Goal: Book appointment/travel/reservation

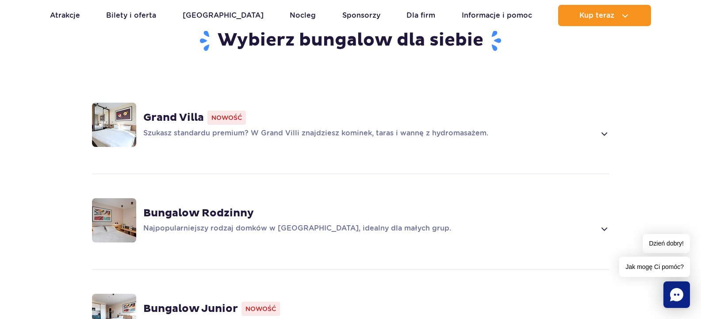
scroll to position [602, 0]
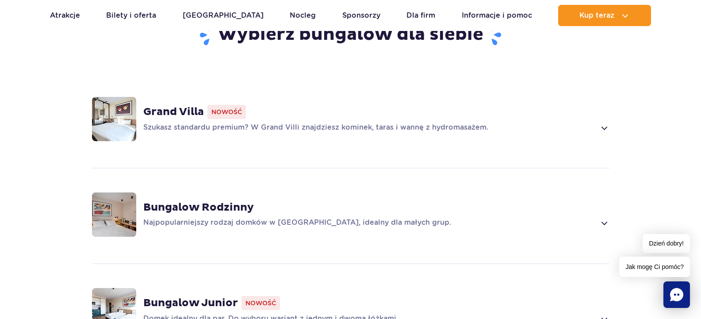
click at [460, 123] on p "Szukasz standardu premium? W Grand Villi znajdziesz kominek, taras i wannę z hy…" at bounding box center [369, 128] width 453 height 11
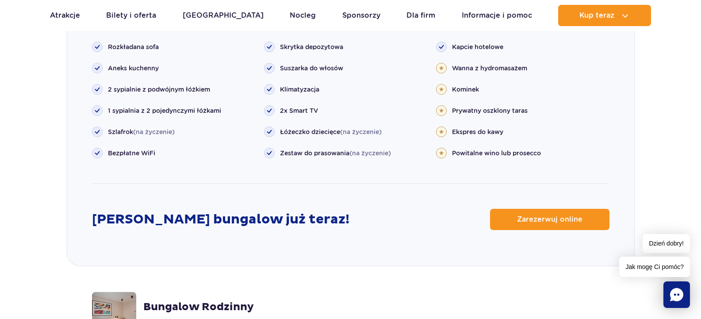
scroll to position [1041, 0]
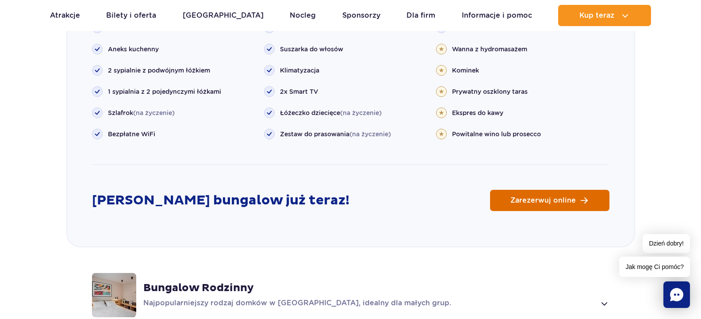
click at [540, 190] on link "Zarezerwuj online" at bounding box center [549, 200] width 119 height 21
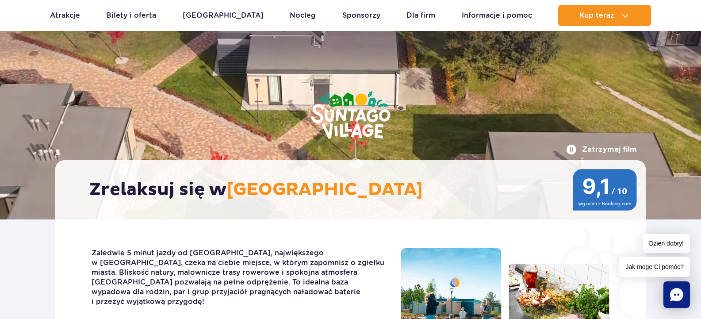
scroll to position [0, 0]
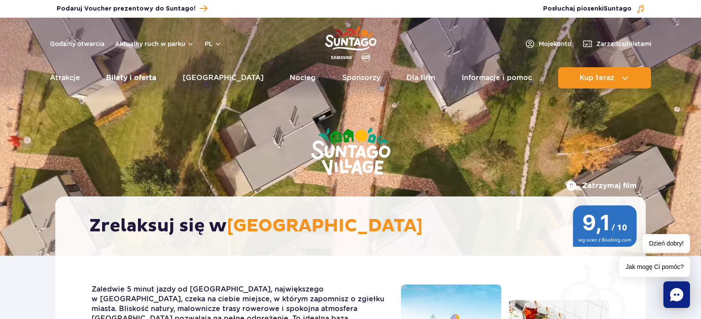
click at [131, 75] on link "Bilety i oferta" at bounding box center [131, 77] width 50 height 21
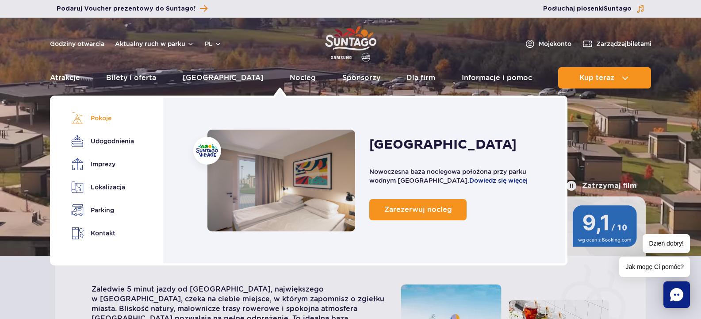
click at [98, 119] on link "Pokoje" at bounding box center [101, 118] width 60 height 12
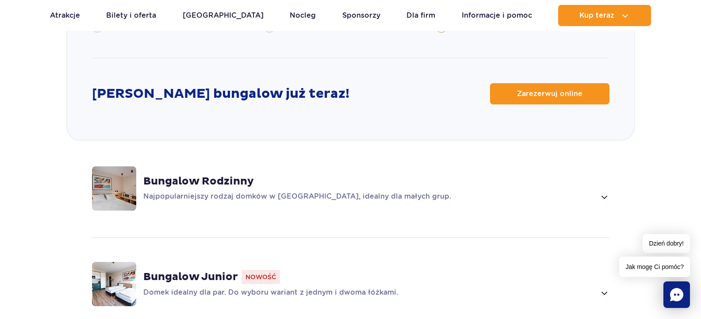
scroll to position [1154, 0]
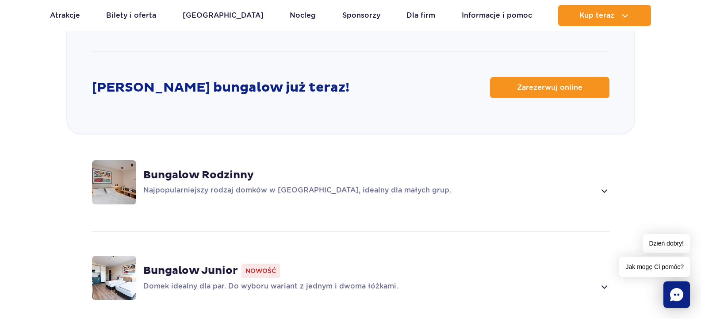
click at [211, 169] on strong "Bungalow Rodzinny" at bounding box center [198, 175] width 111 height 13
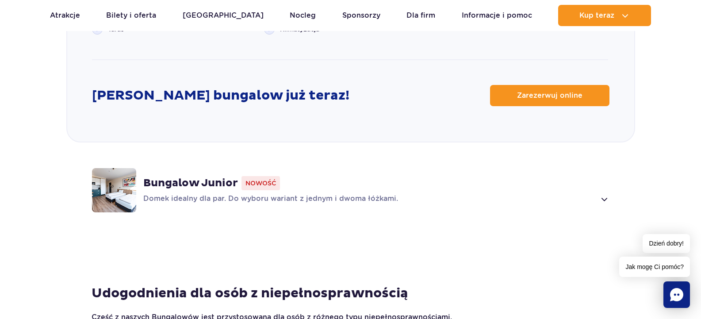
scroll to position [1211, 0]
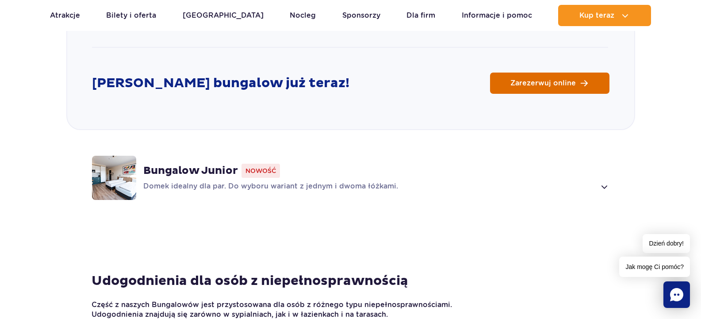
click at [534, 76] on link "Zarezerwuj online" at bounding box center [549, 83] width 119 height 21
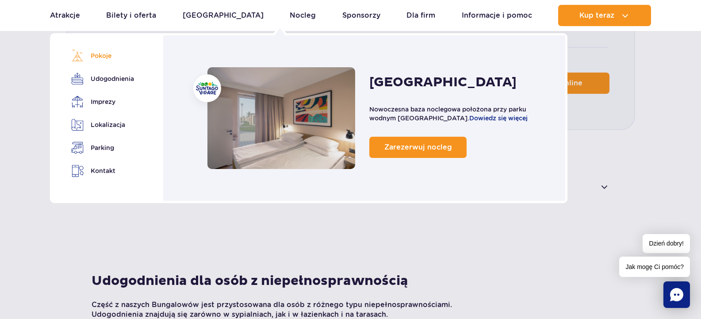
click at [101, 54] on link "Pokoje" at bounding box center [101, 56] width 60 height 12
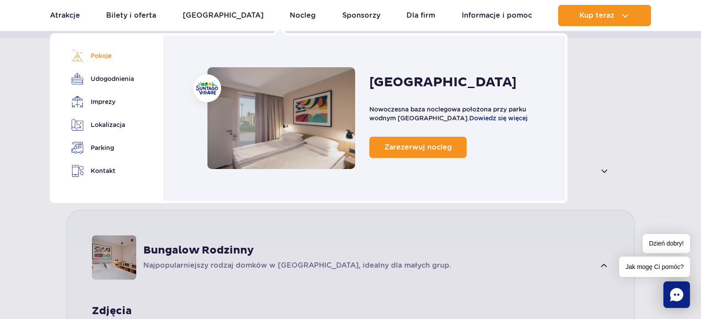
scroll to position [557, 0]
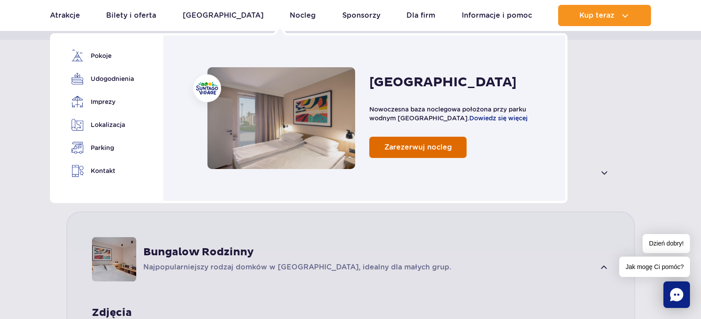
click at [407, 149] on span "Zarezerwuj nocleg" at bounding box center [419, 147] width 68 height 8
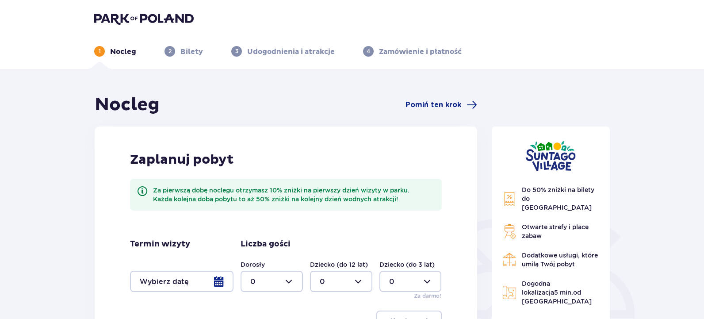
click at [215, 279] on div at bounding box center [182, 281] width 104 height 21
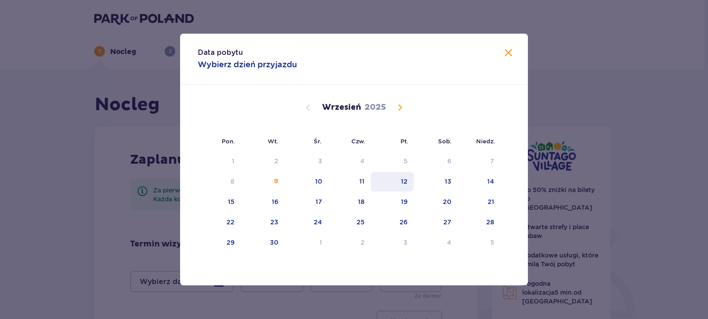
click at [400, 181] on div "12" at bounding box center [392, 181] width 43 height 19
click at [450, 182] on div "13" at bounding box center [448, 181] width 7 height 9
type input "12.09.25 - 13.09.25"
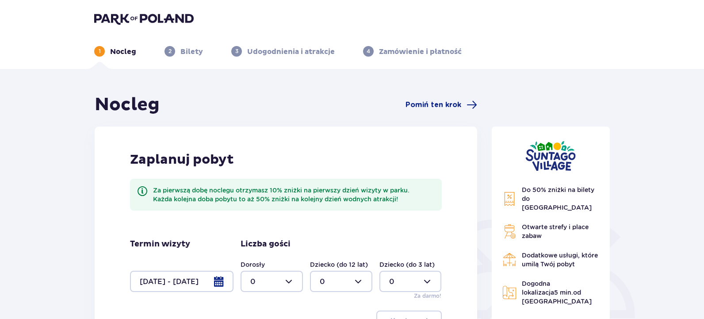
click at [288, 282] on div at bounding box center [272, 281] width 62 height 21
click at [258, 229] on div "2" at bounding box center [271, 232] width 43 height 10
type input "2"
click at [358, 283] on div at bounding box center [341, 281] width 62 height 21
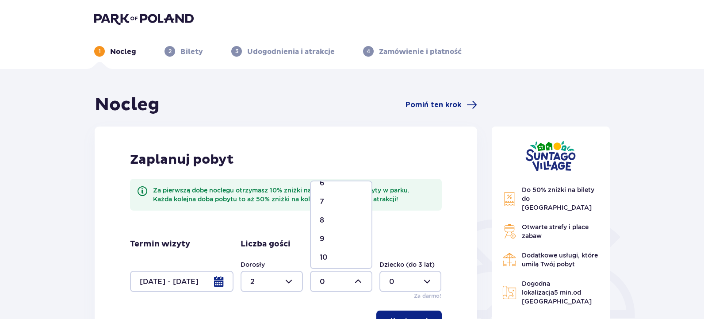
click at [324, 259] on p "10" at bounding box center [324, 258] width 8 height 10
click at [337, 274] on div at bounding box center [341, 281] width 62 height 21
click at [323, 229] on p "2" at bounding box center [322, 232] width 4 height 10
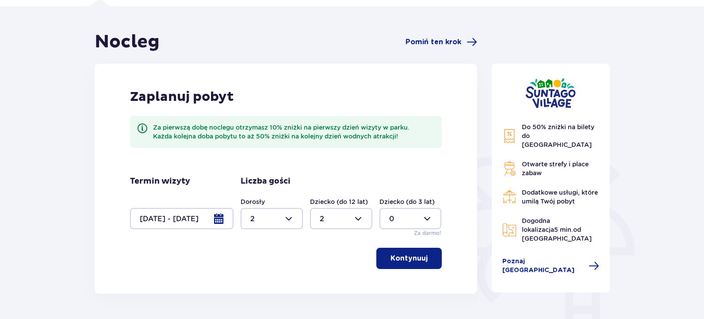
scroll to position [64, 0]
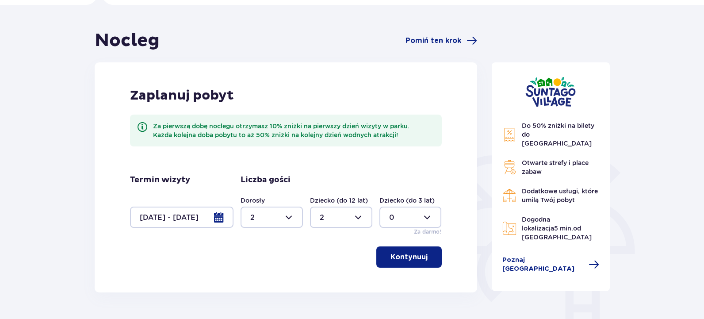
click at [362, 219] on div at bounding box center [341, 217] width 62 height 21
click at [341, 189] on div "3" at bounding box center [341, 187] width 43 height 10
click at [408, 254] on p "Kontynuuj" at bounding box center [409, 257] width 37 height 10
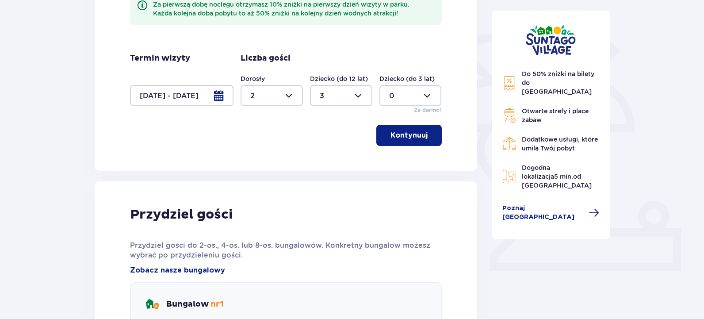
scroll to position [184, 0]
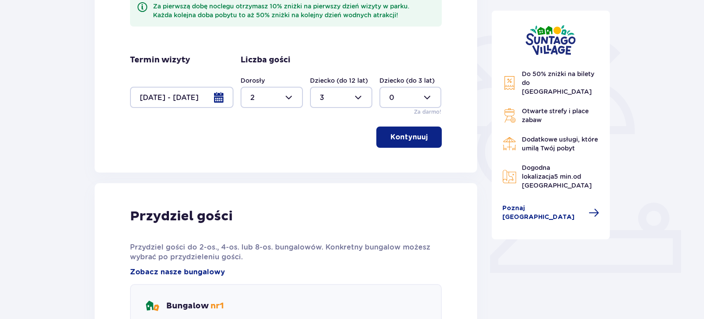
click at [357, 92] on div at bounding box center [341, 97] width 62 height 21
click at [326, 159] on div "2" at bounding box center [341, 162] width 43 height 10
type input "2"
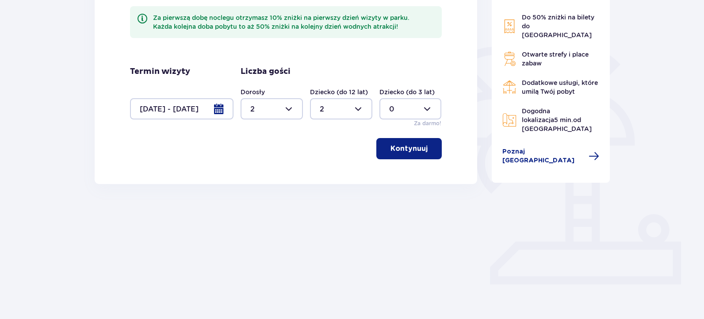
click at [395, 150] on p "Kontynuuj" at bounding box center [409, 149] width 37 height 10
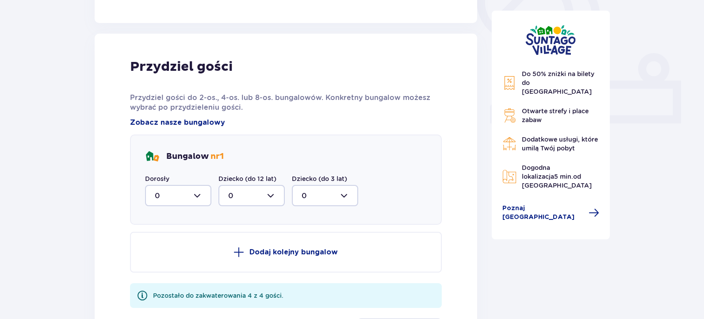
scroll to position [357, 0]
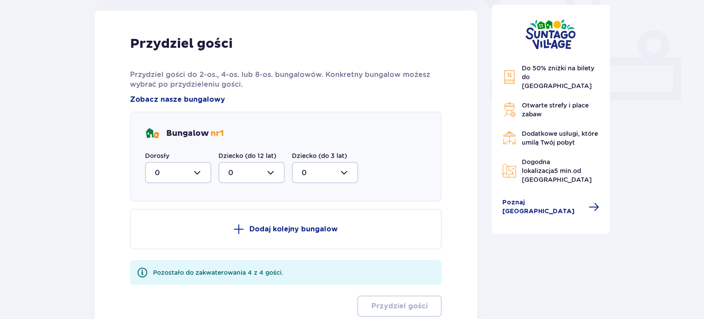
click at [192, 172] on div at bounding box center [178, 172] width 66 height 21
click at [179, 235] on div "2" at bounding box center [178, 237] width 47 height 10
type input "2"
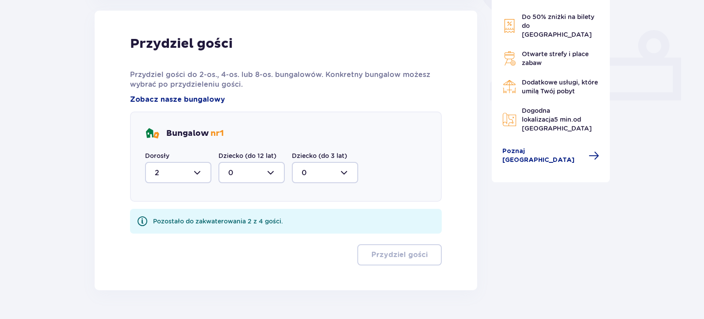
click at [258, 168] on div at bounding box center [252, 172] width 66 height 21
click at [235, 238] on div "2" at bounding box center [251, 237] width 47 height 10
type input "2"
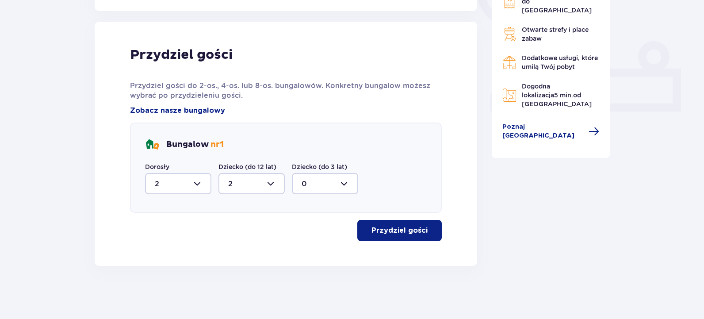
scroll to position [346, 0]
click at [396, 235] on p "Przydziel gości" at bounding box center [400, 231] width 56 height 10
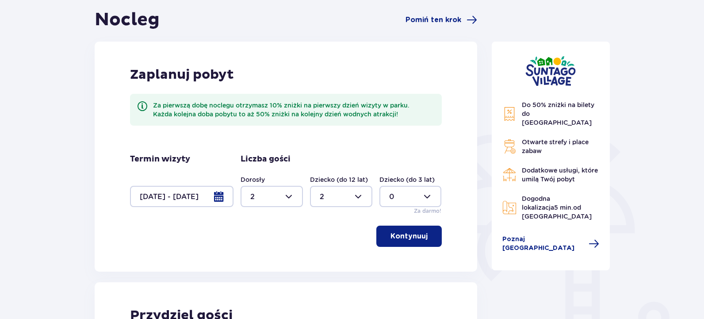
scroll to position [0, 0]
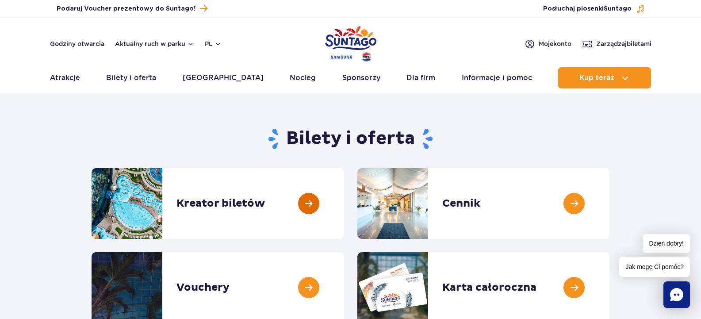
click at [344, 200] on link at bounding box center [344, 203] width 0 height 71
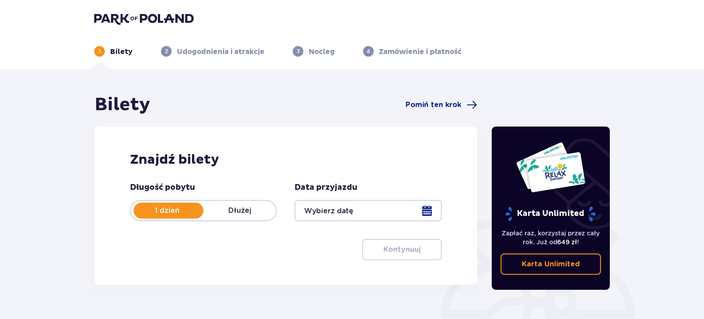
click at [331, 214] on div at bounding box center [368, 210] width 147 height 21
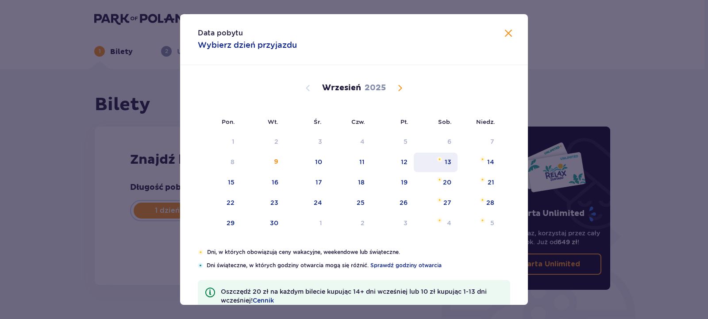
click at [442, 159] on div "13" at bounding box center [436, 162] width 44 height 19
type input "13.09.25"
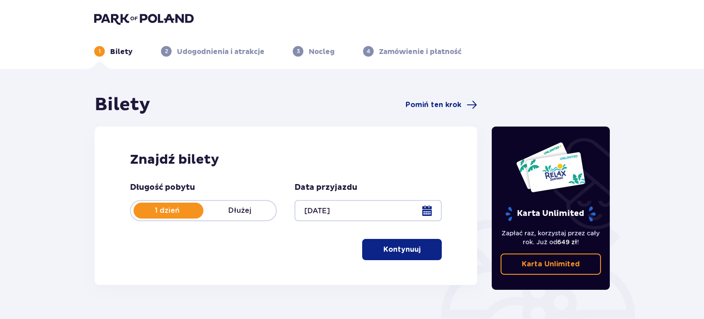
click at [571, 54] on ul "1 Bilety 2 Udogodnienia i atrakcje 3 Nocleg 4 Zamówienie i płatność" at bounding box center [352, 51] width 516 height 11
click at [406, 247] on p "Kontynuuj" at bounding box center [402, 250] width 37 height 10
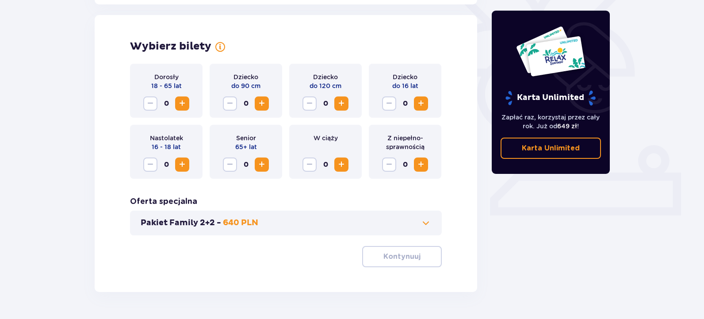
scroll to position [246, 0]
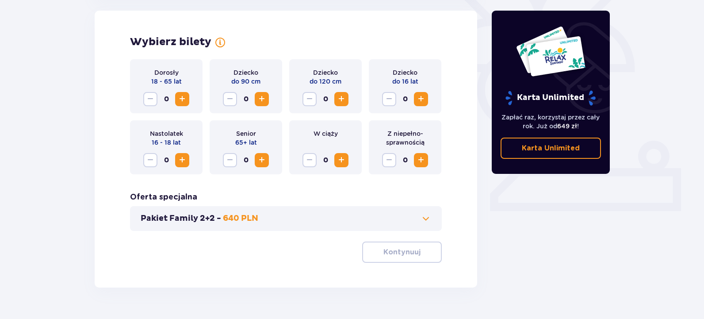
click at [181, 100] on span "Increase" at bounding box center [182, 99] width 11 height 11
click at [420, 100] on span "Increase" at bounding box center [421, 99] width 11 height 11
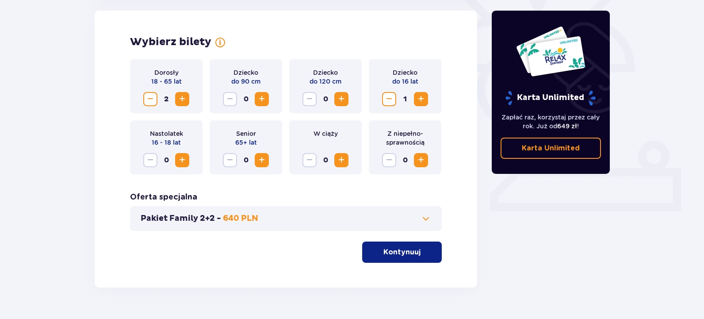
click at [420, 100] on span "Increase" at bounding box center [421, 99] width 11 height 11
click at [411, 245] on button "Kontynuuj" at bounding box center [402, 252] width 80 height 21
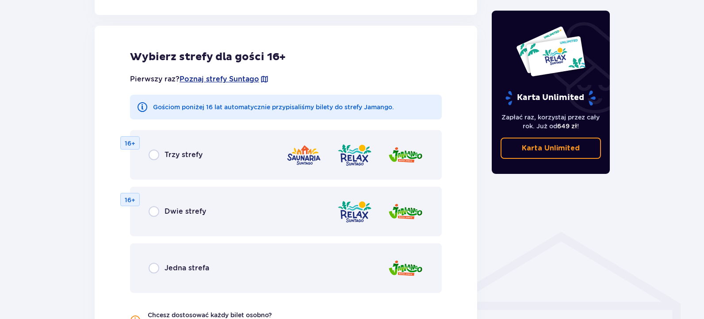
scroll to position [491, 0]
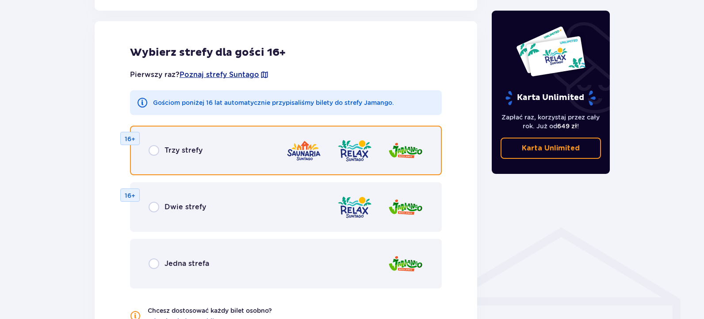
click at [158, 149] on input "radio" at bounding box center [154, 150] width 11 height 11
radio input "true"
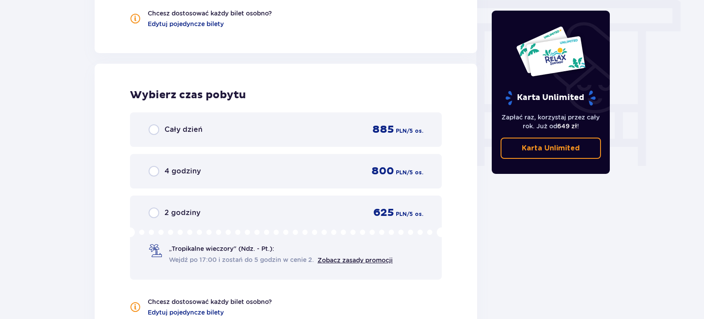
scroll to position [831, 0]
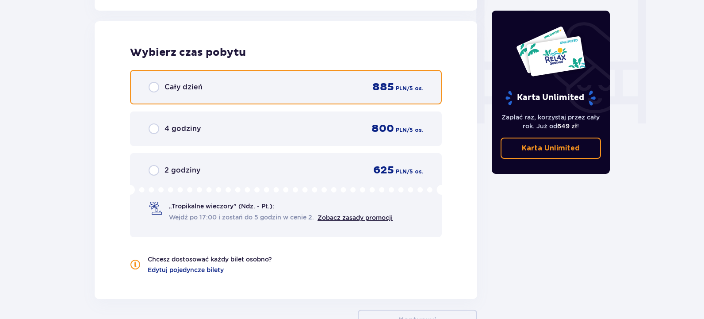
click at [155, 88] on input "radio" at bounding box center [154, 87] width 11 height 11
radio input "true"
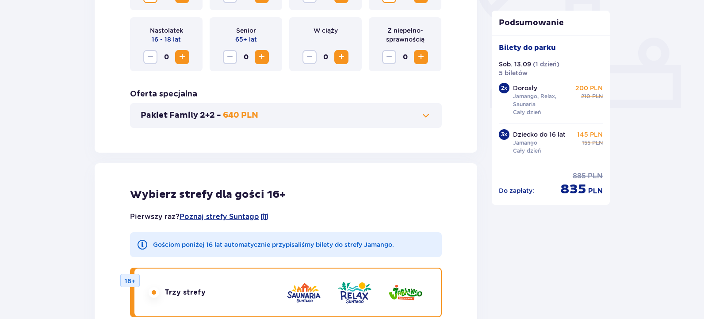
scroll to position [351, 0]
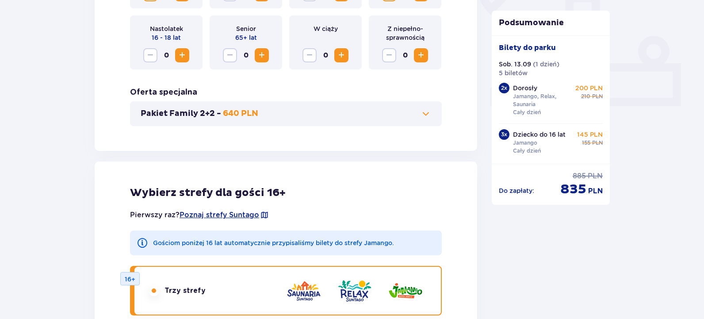
click at [427, 112] on span at bounding box center [426, 113] width 11 height 11
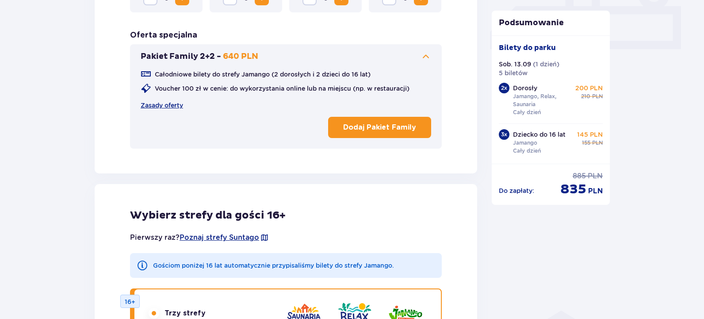
scroll to position [404, 0]
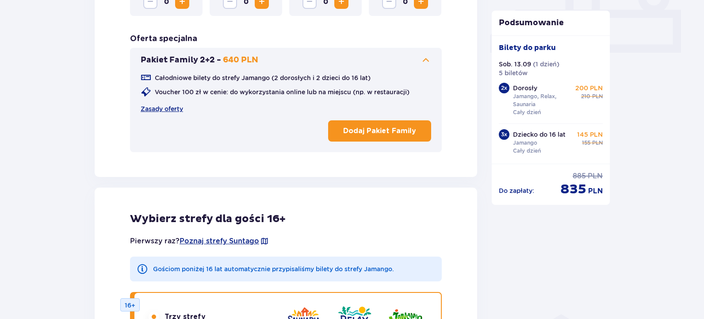
click at [373, 132] on p "Dodaj Pakiet Family" at bounding box center [379, 131] width 73 height 10
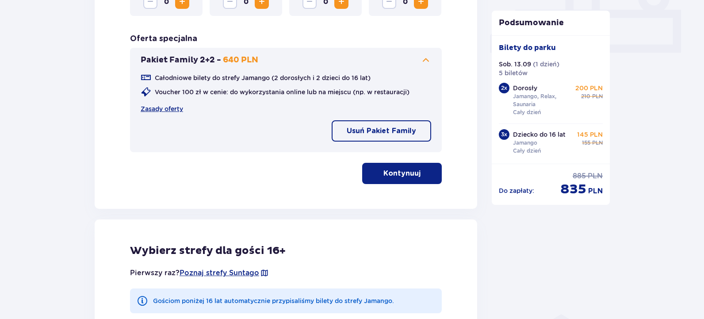
click at [385, 173] on p "Kontynuuj" at bounding box center [402, 174] width 37 height 10
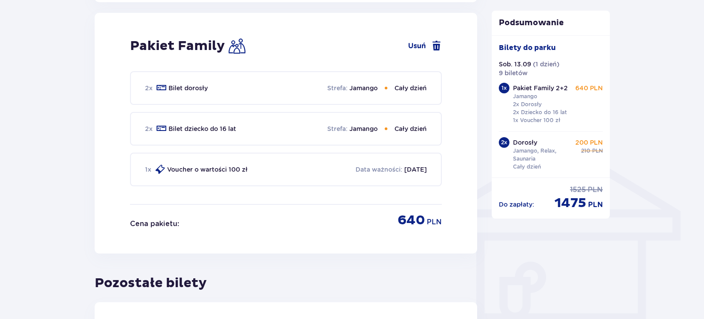
scroll to position [581, 0]
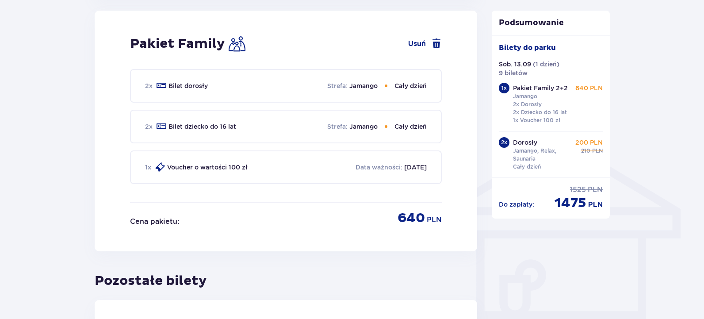
click at [509, 143] on div "2 x" at bounding box center [504, 142] width 11 height 11
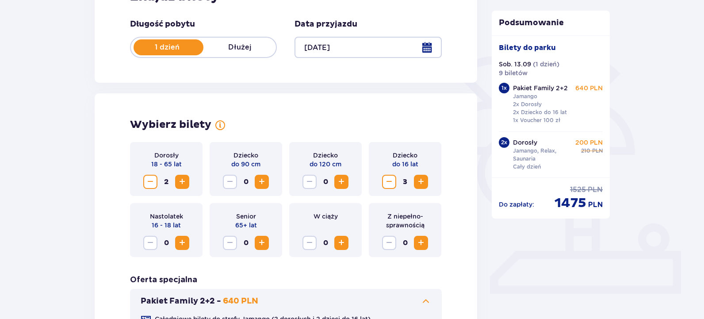
scroll to position [0, 0]
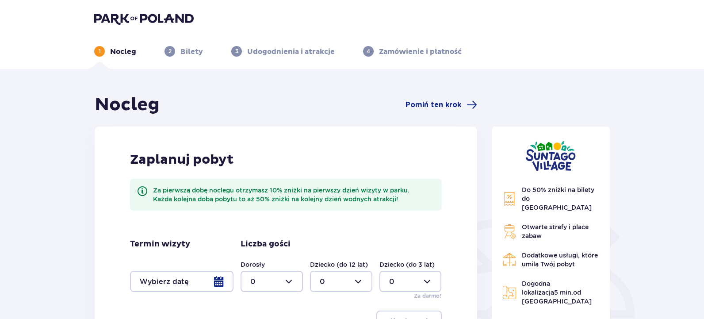
click at [351, 288] on div at bounding box center [341, 281] width 62 height 21
click at [332, 251] on div "3" at bounding box center [341, 251] width 43 height 10
type input "3"
click at [293, 284] on div at bounding box center [272, 281] width 62 height 21
click at [280, 231] on div "2" at bounding box center [271, 232] width 43 height 10
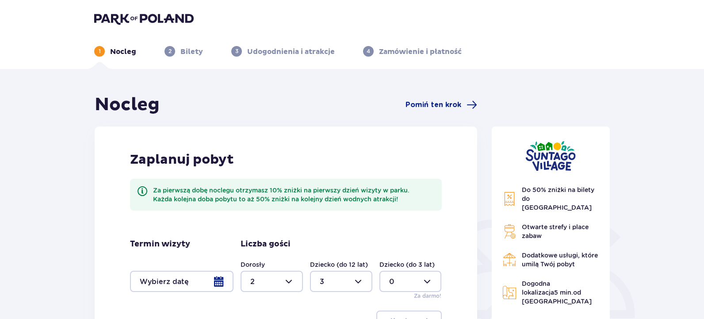
type input "2"
click at [210, 280] on div at bounding box center [182, 281] width 104 height 21
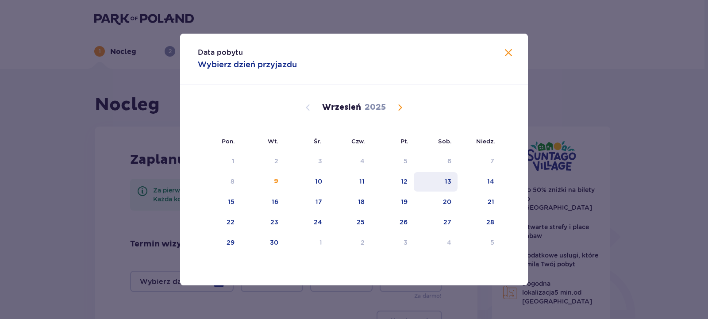
click at [454, 183] on div "13" at bounding box center [436, 181] width 44 height 19
click at [581, 95] on div "Data pobytu Wybierz dzień przyjazdu Pon. Wt. Śr. Czw. Pt. Sob. [GEOGRAPHIC_DATA…" at bounding box center [354, 159] width 708 height 319
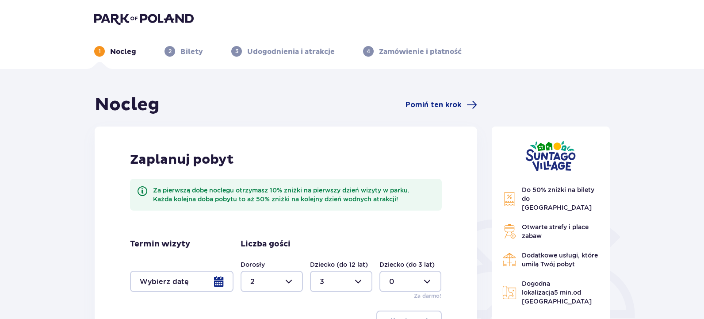
click at [581, 95] on div "Do 50% zniżki na bilety do [GEOGRAPHIC_DATA] Otwarte strefy i place zabaw Dodat…" at bounding box center [551, 278] width 133 height 369
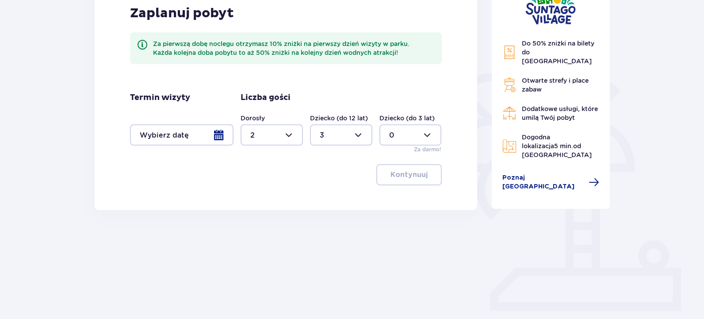
scroll to position [150, 0]
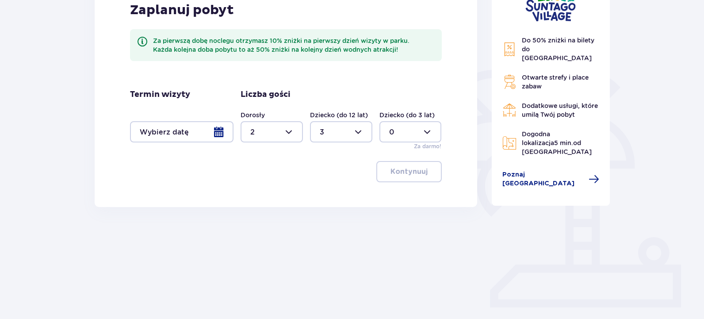
click at [214, 136] on div at bounding box center [182, 131] width 104 height 21
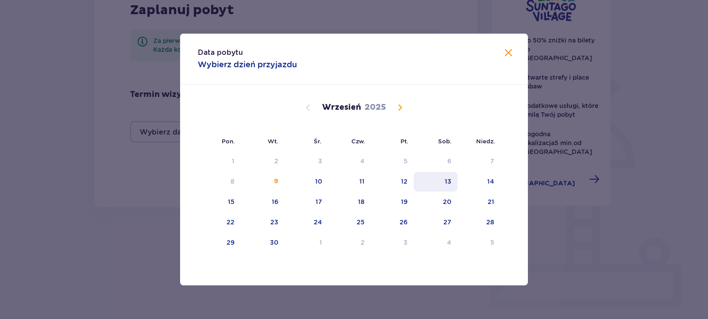
click at [446, 176] on div "13" at bounding box center [436, 181] width 44 height 19
click at [488, 190] on div "14" at bounding box center [479, 181] width 43 height 19
type input "[DATE] - [DATE]"
type input "0"
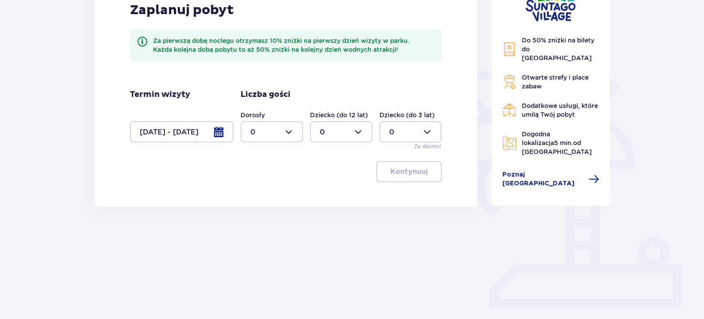
click at [573, 226] on div "Do 50% zniżki na bilety do [GEOGRAPHIC_DATA] Otwarte strefy i place zabaw Dodat…" at bounding box center [551, 128] width 133 height 369
click at [289, 133] on div at bounding box center [272, 131] width 62 height 21
click at [264, 191] on div "2" at bounding box center [271, 196] width 43 height 10
click at [348, 133] on div at bounding box center [341, 131] width 62 height 21
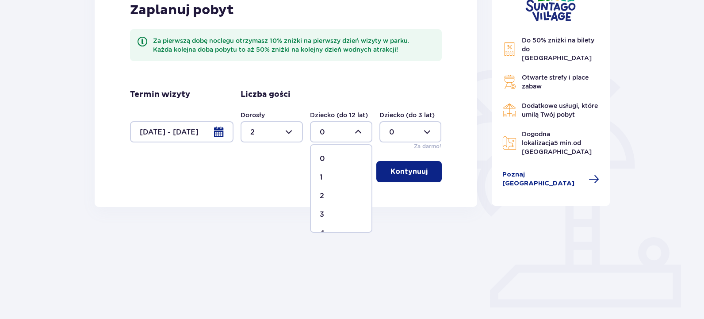
click at [374, 95] on div "Liczba gości Dorosły 2 Dziecko (do 12 lat) 0 Dziecko (do 3 lat) 0 Za darmo!" at bounding box center [341, 119] width 201 height 61
click at [291, 127] on div at bounding box center [272, 131] width 62 height 21
click at [263, 169] on div "5" at bounding box center [271, 174] width 43 height 10
type input "5"
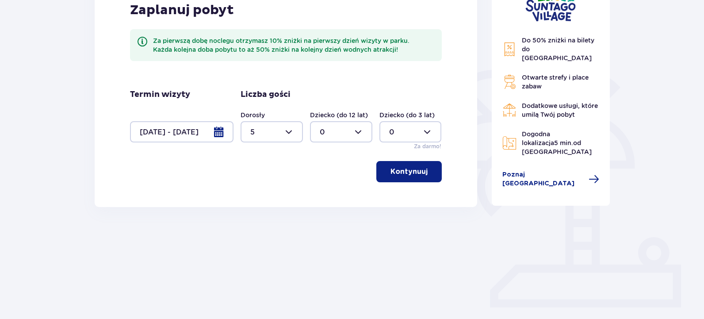
click at [412, 175] on p "Kontynuuj" at bounding box center [409, 172] width 37 height 10
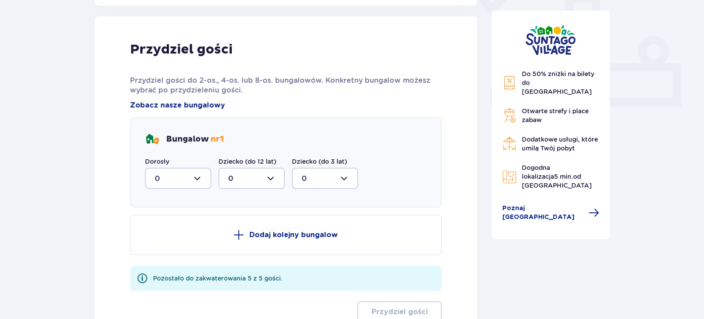
scroll to position [357, 0]
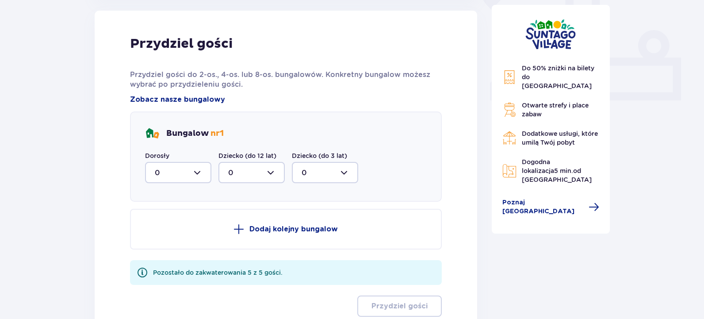
click at [200, 171] on div at bounding box center [178, 172] width 66 height 21
click at [172, 235] on div "2" at bounding box center [178, 237] width 47 height 10
click at [245, 174] on div at bounding box center [252, 172] width 66 height 21
click at [203, 174] on div at bounding box center [178, 172] width 66 height 21
drag, startPoint x: 212, startPoint y: 242, endPoint x: 206, endPoint y: 261, distance: 20.3
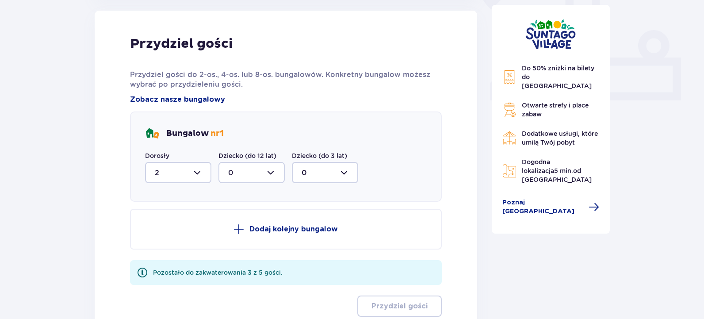
click at [206, 261] on div "Dodaj kolejny bungalow Pozostało do zakwaterowania 3 z 5 gości. Przydziel gości" at bounding box center [286, 263] width 312 height 108
click at [195, 177] on div at bounding box center [178, 172] width 66 height 21
click at [179, 263] on div "5" at bounding box center [178, 259] width 47 height 10
type input "5"
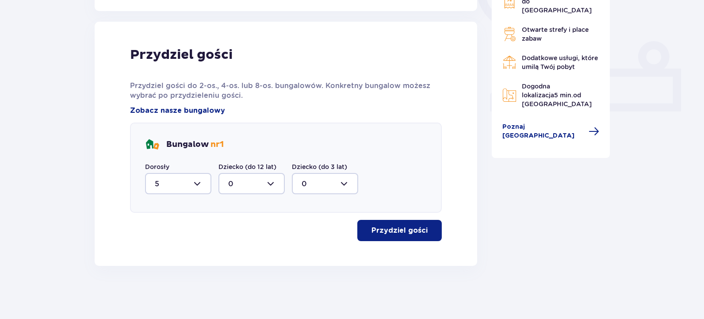
scroll to position [346, 0]
click at [402, 229] on p "Przydziel gości" at bounding box center [400, 231] width 56 height 10
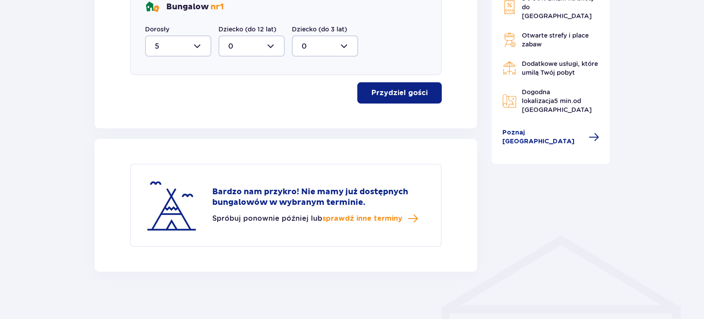
scroll to position [489, 0]
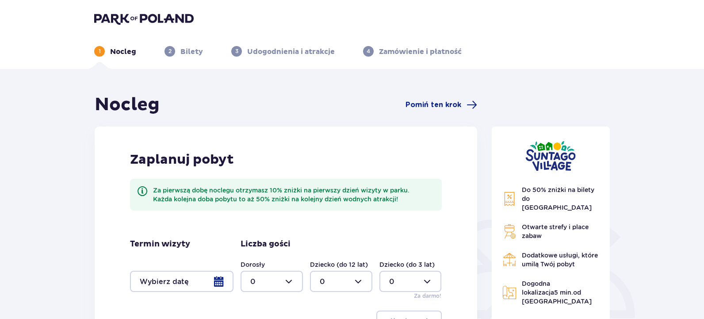
click at [218, 284] on div at bounding box center [182, 281] width 104 height 21
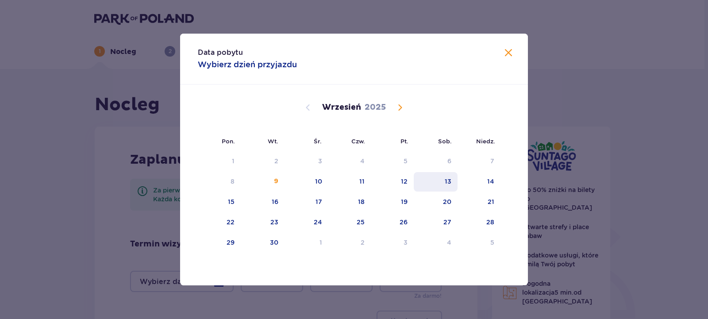
click at [445, 187] on div "13" at bounding box center [436, 181] width 44 height 19
click at [494, 182] on div "14" at bounding box center [479, 181] width 43 height 19
type input "[DATE] - [DATE]"
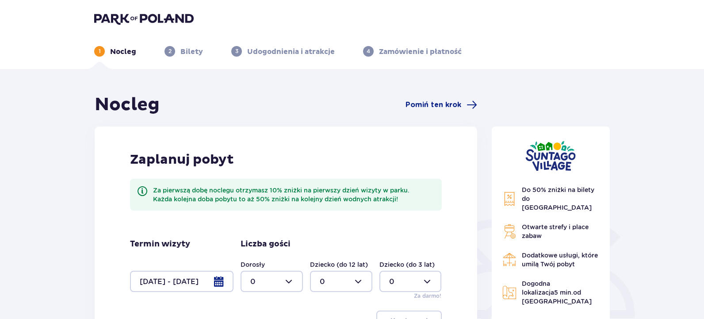
click at [588, 116] on div "Do 50% zniżki na bilety do [GEOGRAPHIC_DATA] Otwarte strefy i place zabaw Dodat…" at bounding box center [551, 278] width 133 height 369
click at [296, 273] on div at bounding box center [272, 281] width 62 height 21
click at [270, 216] on div "5" at bounding box center [271, 218] width 43 height 10
type input "5"
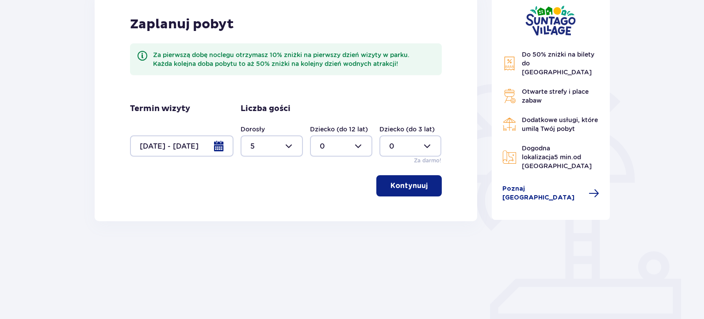
scroll to position [154, 0]
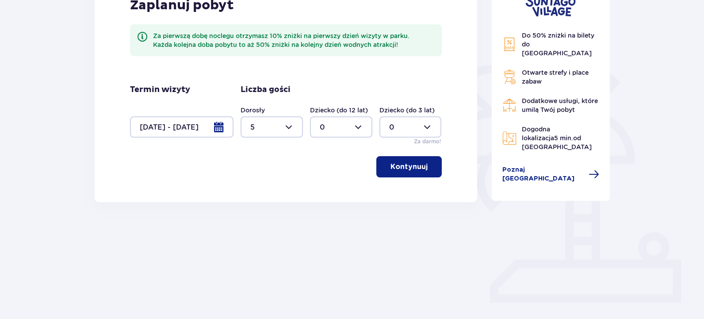
click at [415, 168] on p "Kontynuuj" at bounding box center [409, 167] width 37 height 10
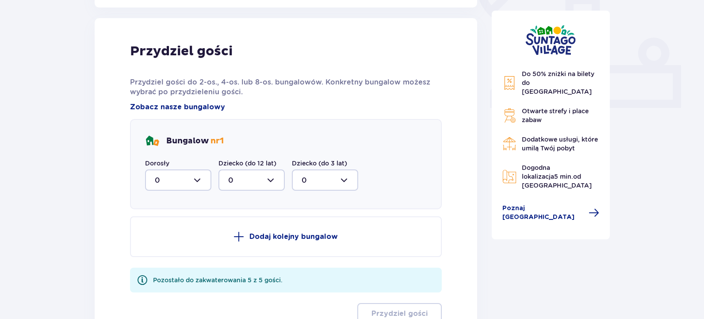
scroll to position [357, 0]
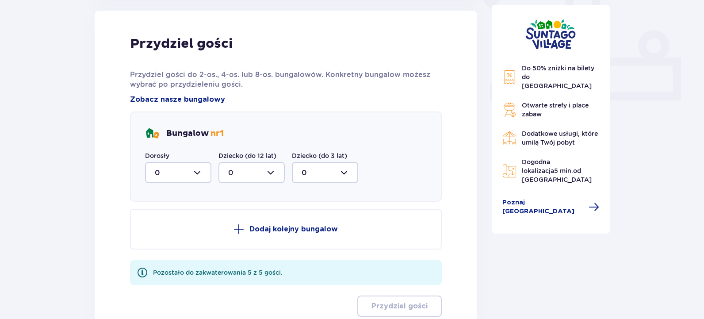
click at [196, 170] on div at bounding box center [178, 172] width 66 height 21
click at [168, 259] on div "5" at bounding box center [178, 259] width 47 height 10
type input "5"
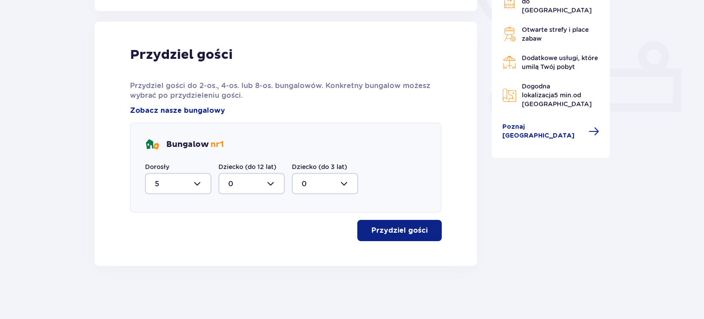
scroll to position [346, 0]
click at [404, 229] on p "Przydziel gości" at bounding box center [400, 231] width 56 height 10
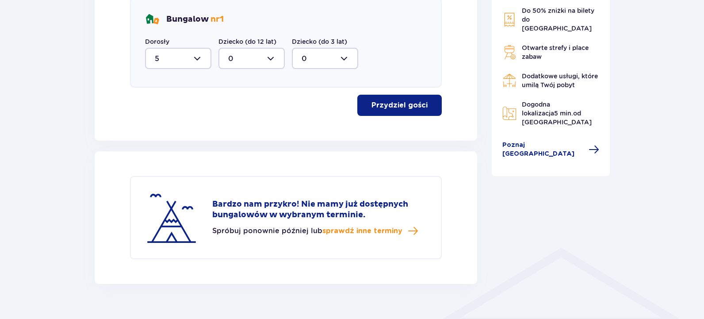
scroll to position [489, 0]
